Goal: Navigation & Orientation: Find specific page/section

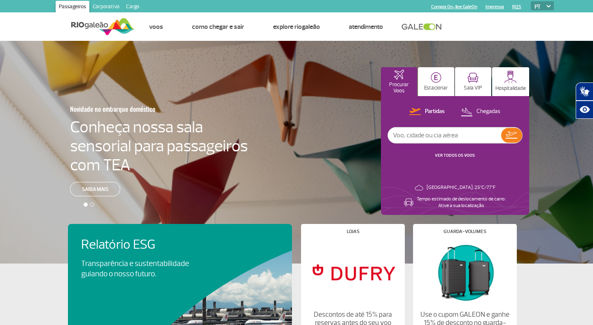
click at [105, 5] on link "Corporativo" at bounding box center [105, 7] width 33 height 13
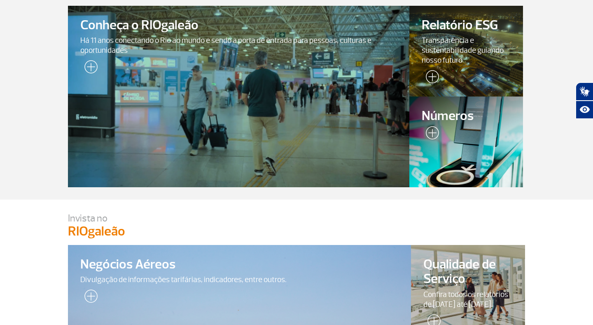
scroll to position [64, 0]
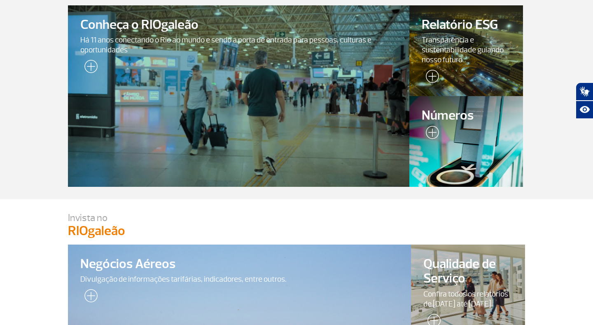
click at [204, 167] on div at bounding box center [239, 96] width 348 height 185
